Goal: Check status: Check status

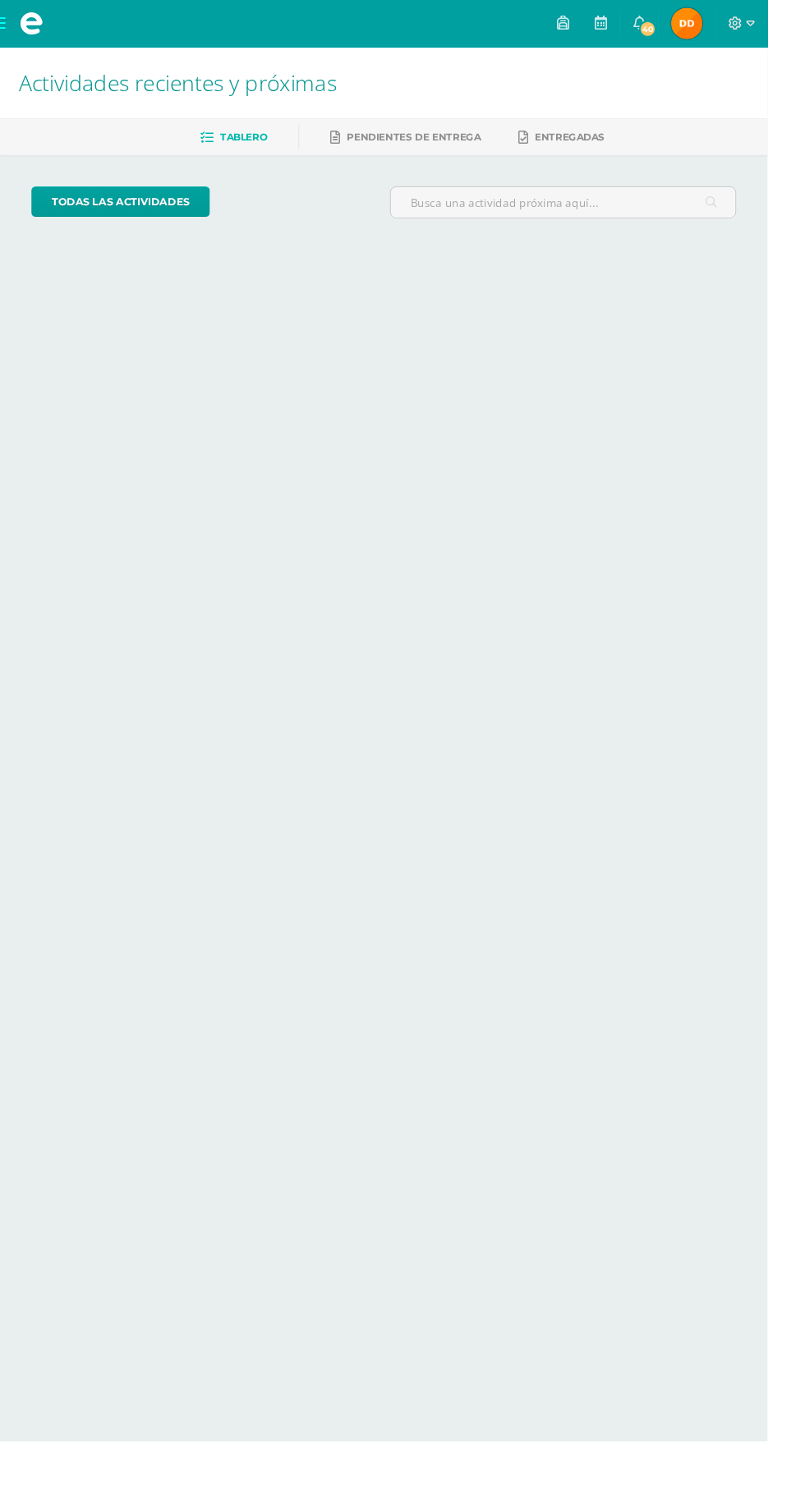
click at [795, 45] on div at bounding box center [778, 24] width 54 height 49
click at [737, 26] on img at bounding box center [721, 24] width 33 height 33
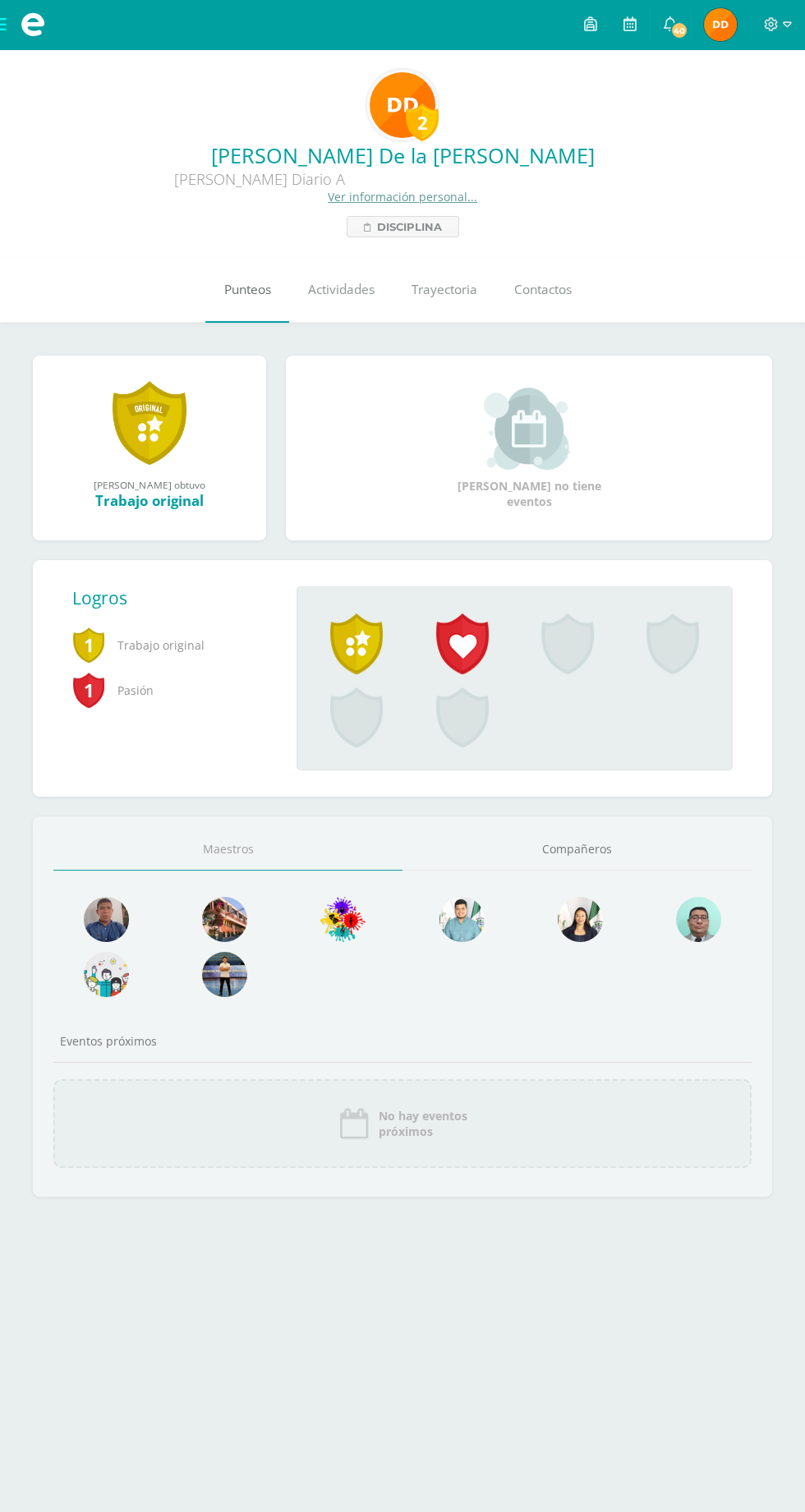
click at [220, 317] on link "Punteos" at bounding box center [248, 289] width 84 height 66
click at [228, 285] on span "Punteos" at bounding box center [248, 289] width 47 height 17
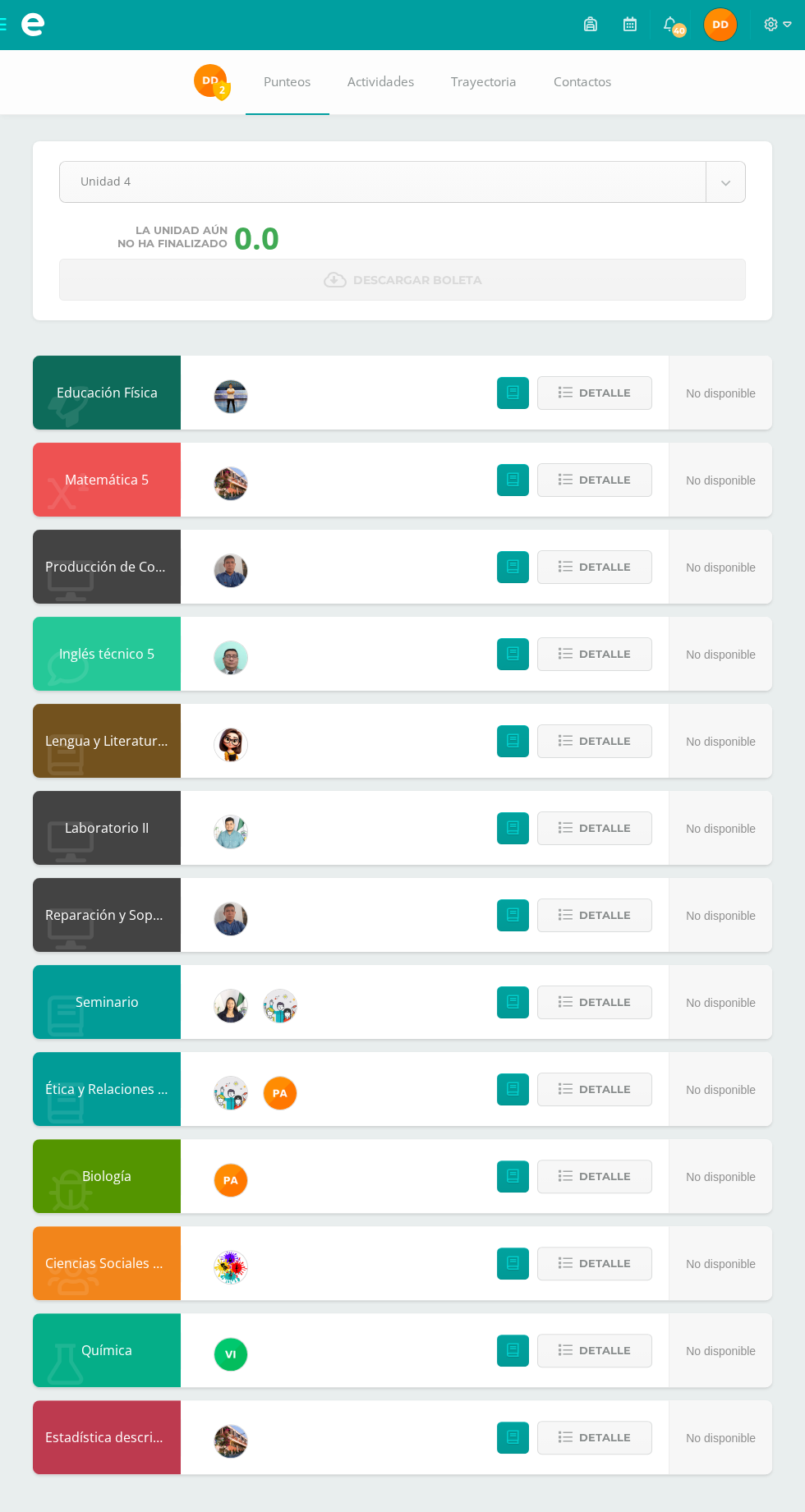
click at [83, 174] on body "Mis cursos Archivos Cerrar panel Biología Quinto BACCO Diario "A" Ciencias Soci…" at bounding box center [402, 753] width 805 height 1507
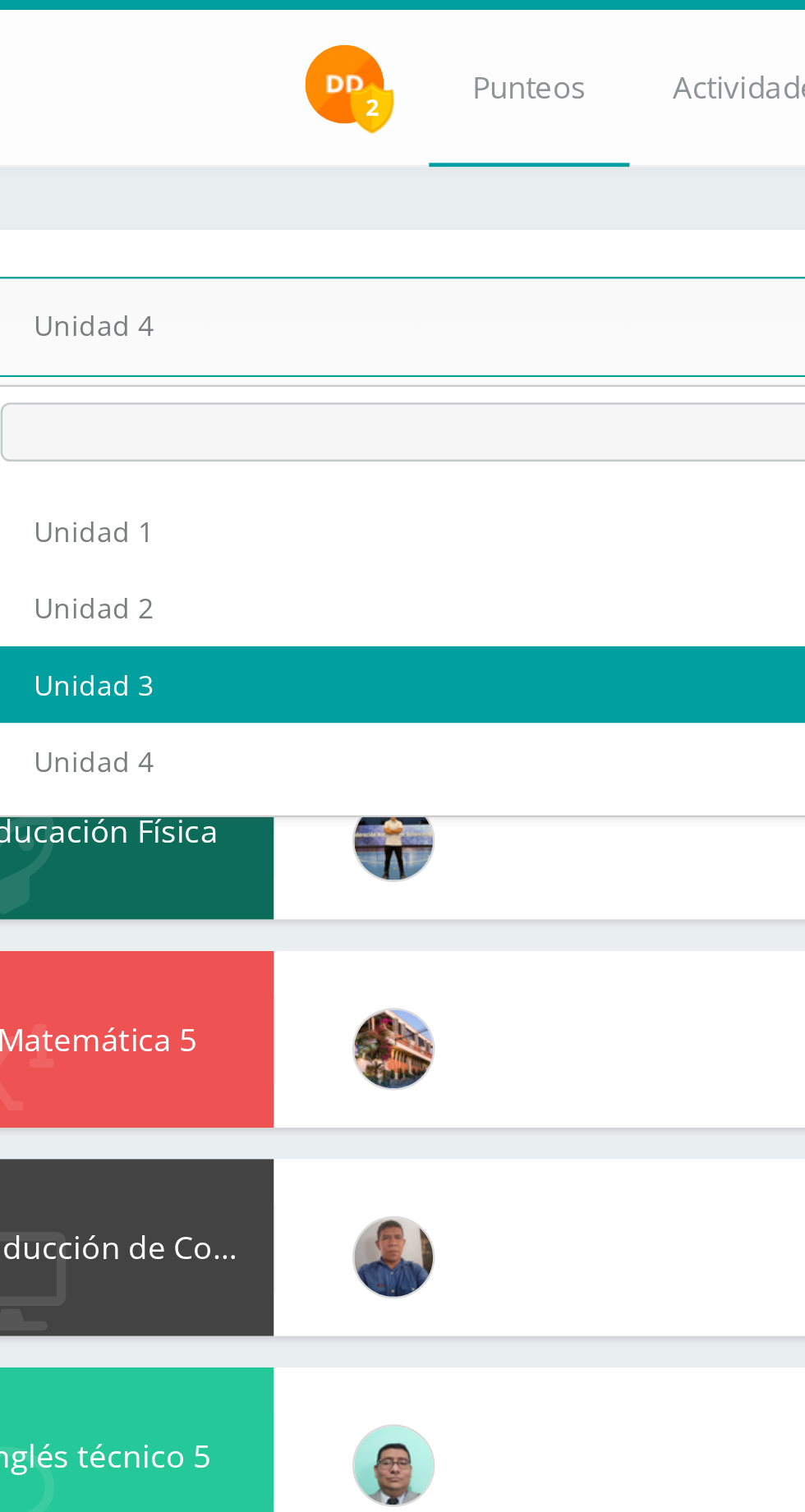
select select "Unidad 3"
